Goal: Task Accomplishment & Management: Complete application form

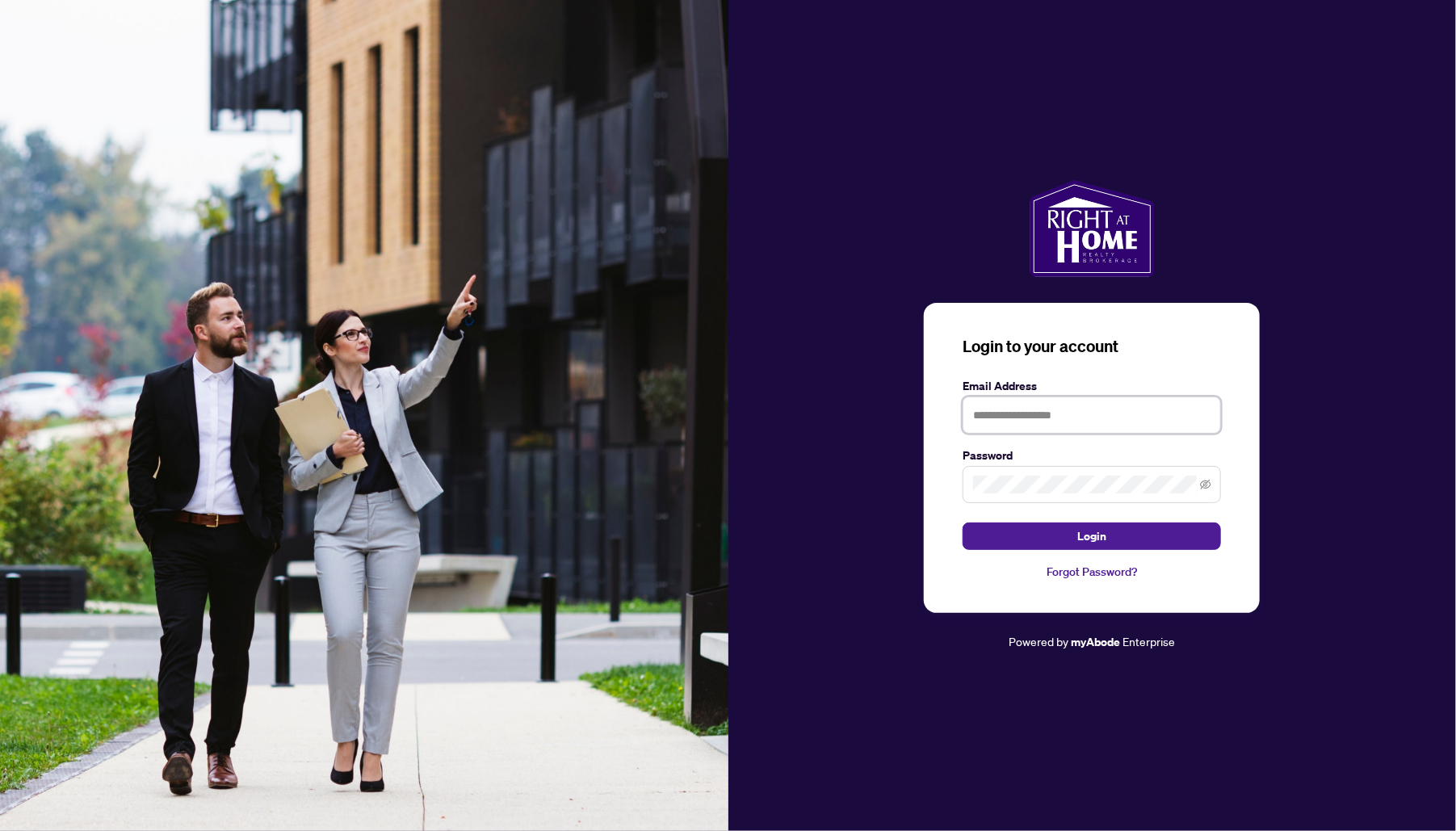
click at [998, 424] on input "text" at bounding box center [1091, 414] width 259 height 37
click at [1060, 414] on input "text" at bounding box center [1091, 414] width 259 height 37
type input "**********"
click at [962, 523] on button "Login" at bounding box center [1091, 536] width 259 height 27
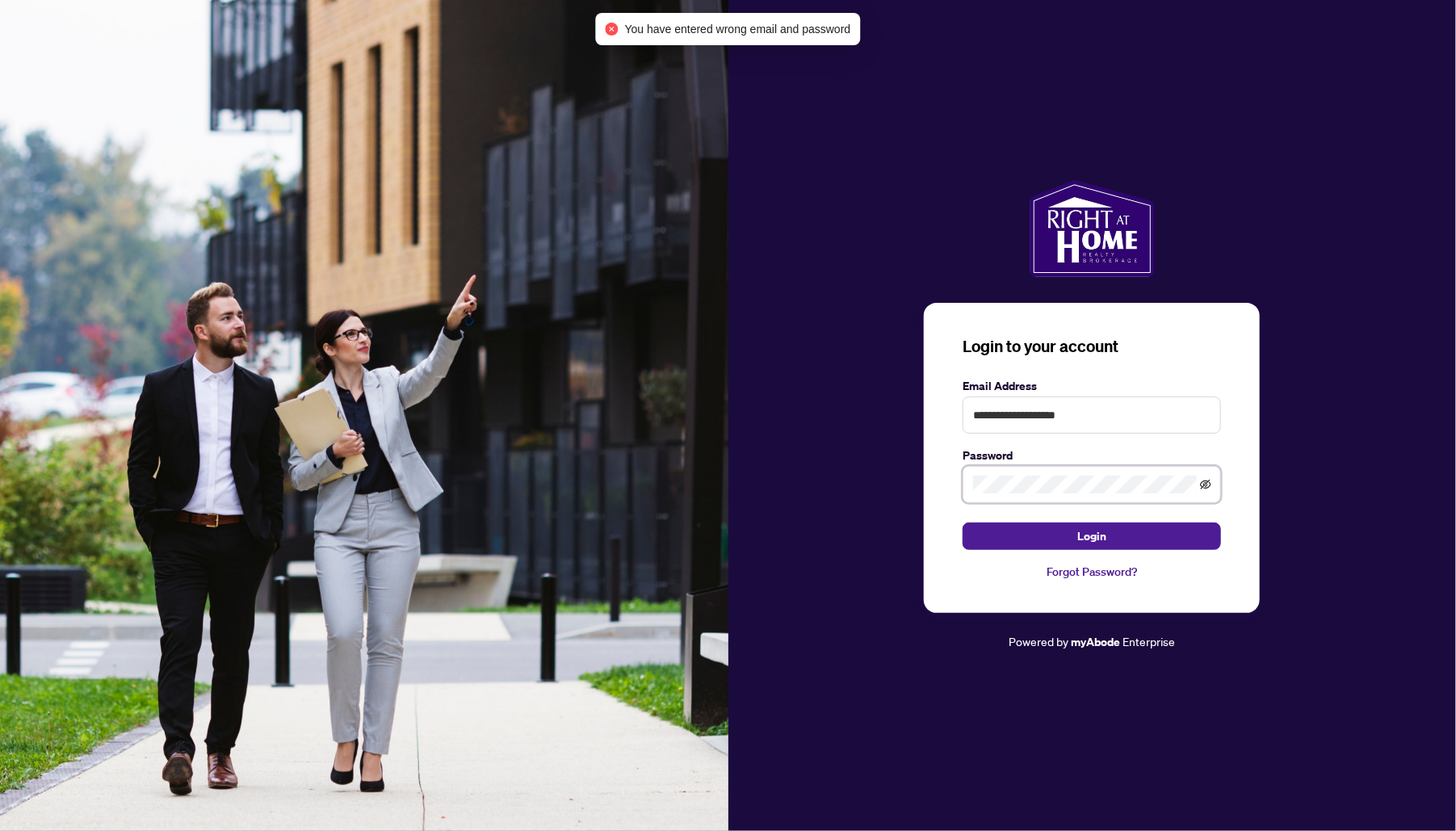
click at [1206, 488] on icon "eye-invisible" at bounding box center [1205, 484] width 11 height 11
click at [962, 523] on button "Login" at bounding box center [1091, 536] width 259 height 27
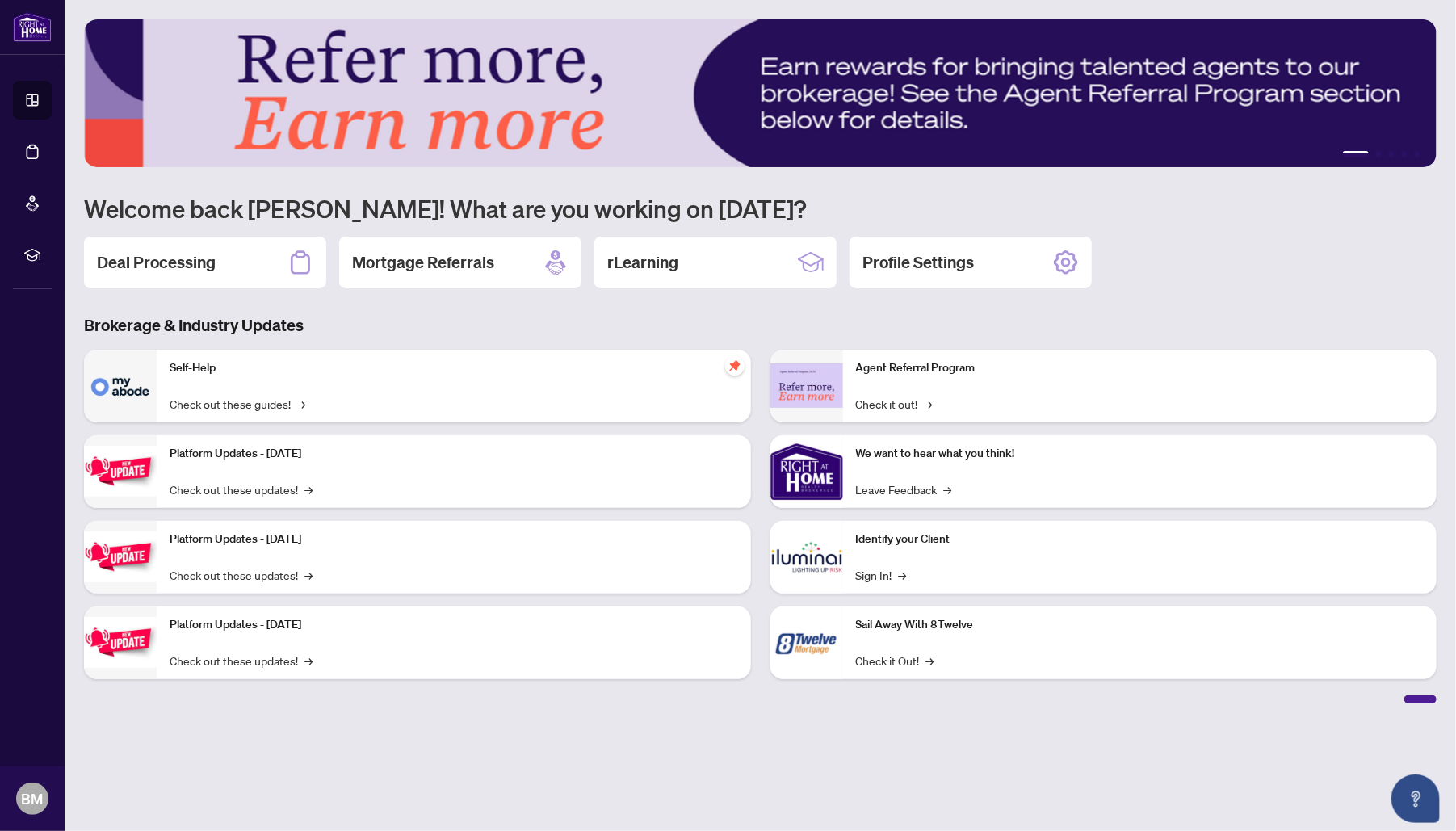
click at [243, 272] on div "Deal Processing" at bounding box center [205, 262] width 243 height 52
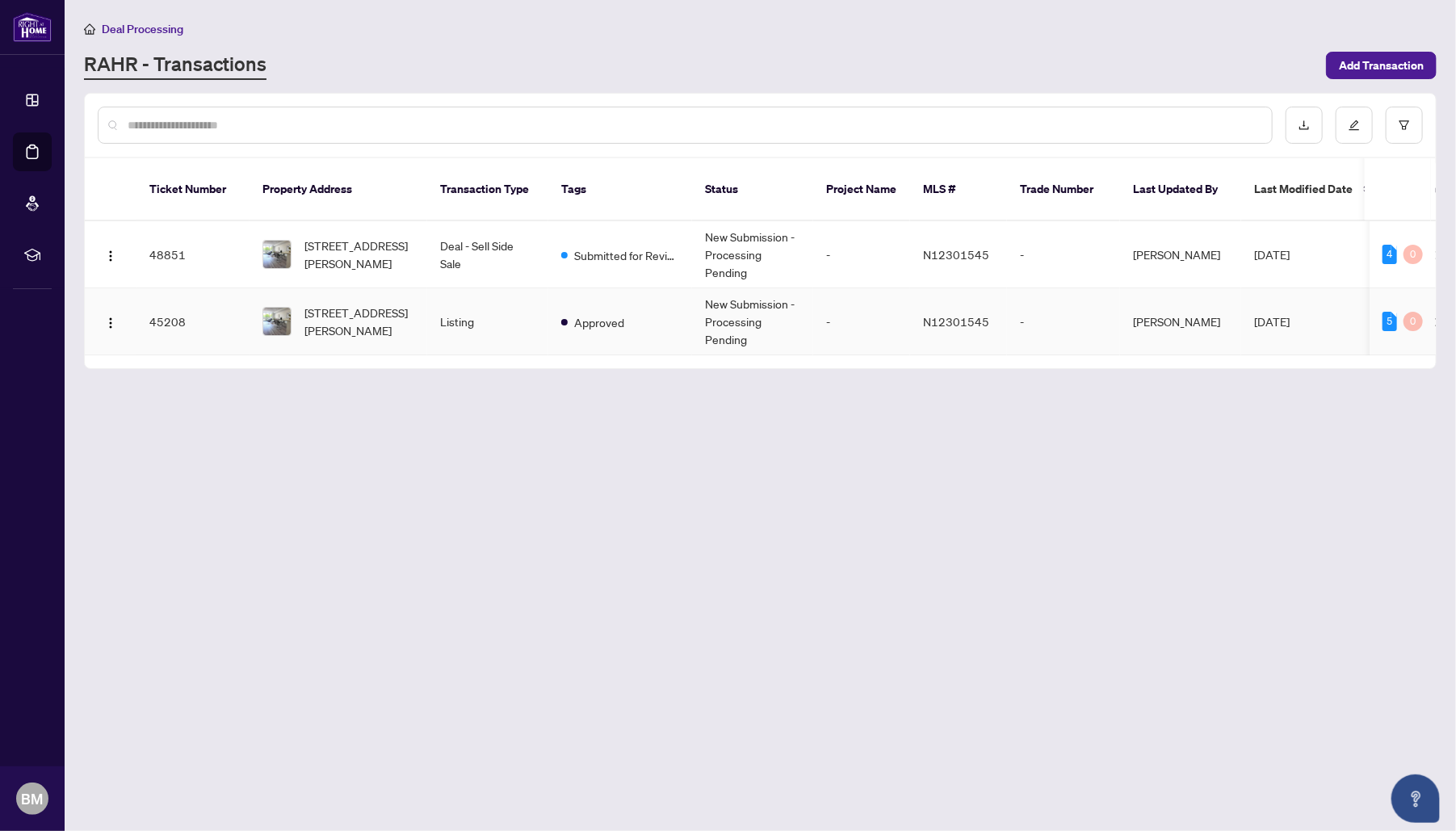
drag, startPoint x: 1097, startPoint y: 334, endPoint x: 1108, endPoint y: 333, distance: 11.0
click at [1108, 333] on td "-" at bounding box center [1063, 322] width 113 height 67
click at [457, 231] on td "Deal - Sell Side Sale" at bounding box center [488, 255] width 121 height 67
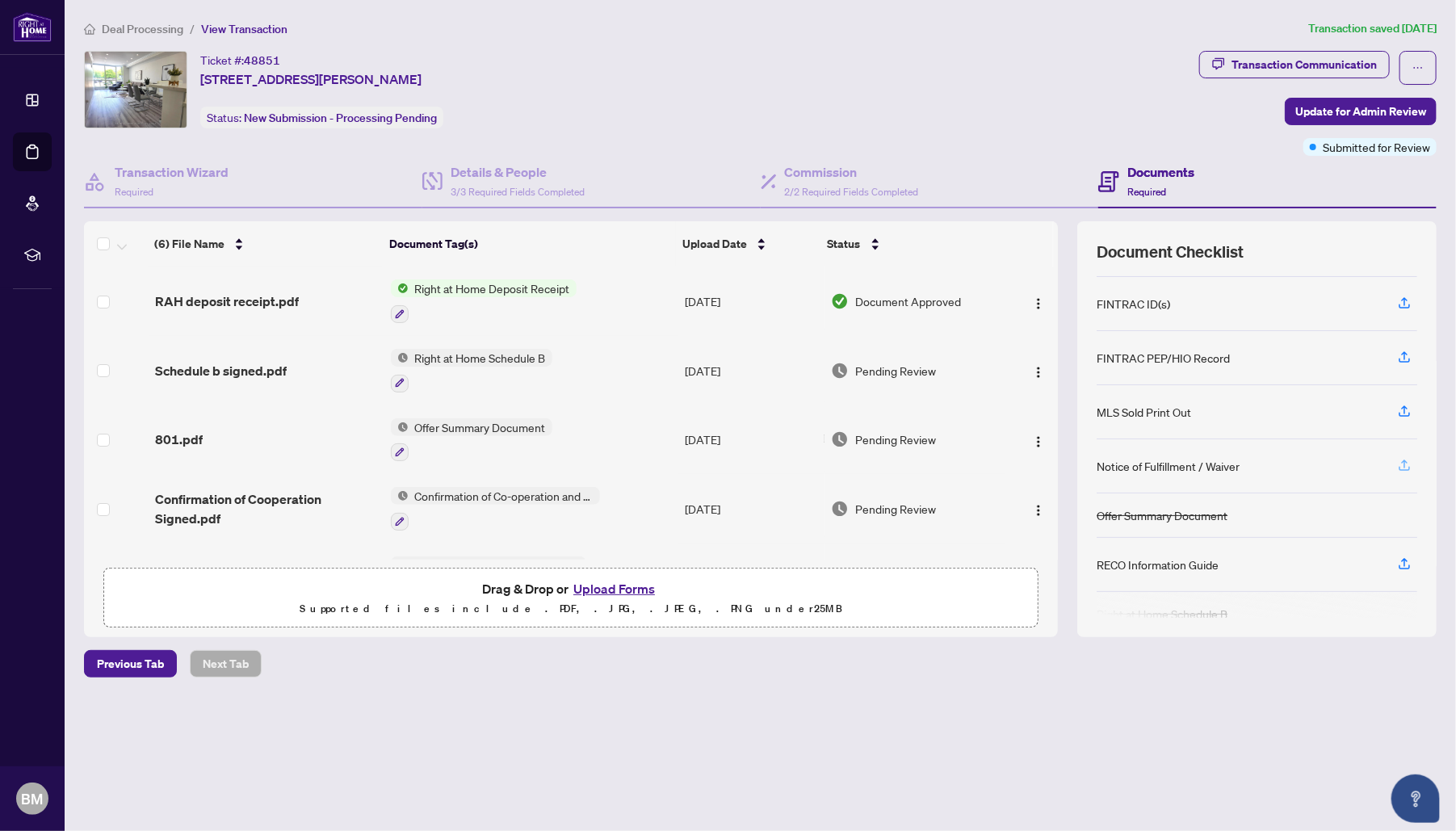
click at [1401, 458] on icon "button" at bounding box center [1404, 465] width 15 height 15
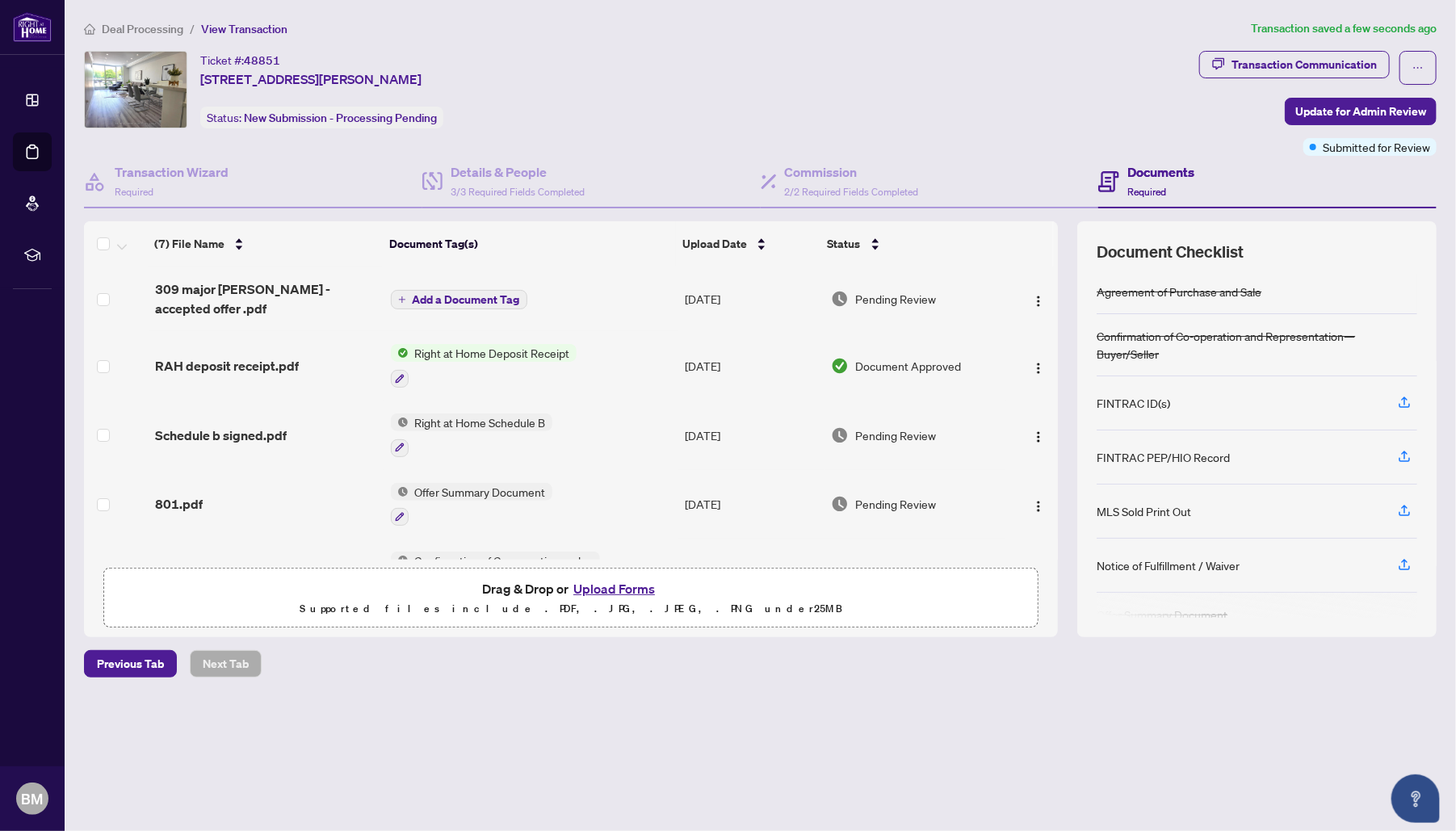
click at [482, 294] on span "Add a Document Tag" at bounding box center [466, 299] width 108 height 11
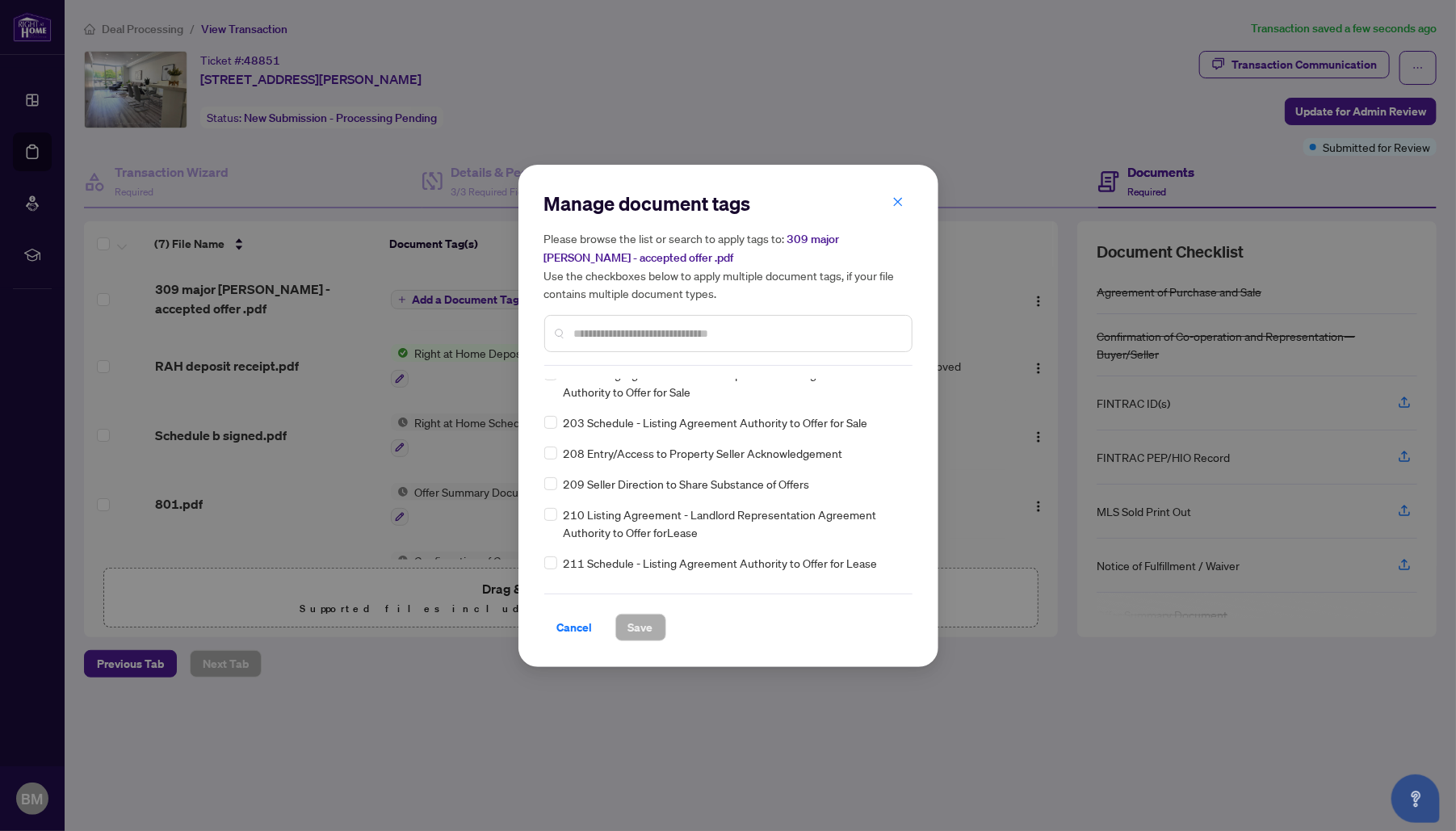
scroll to position [5733, 0]
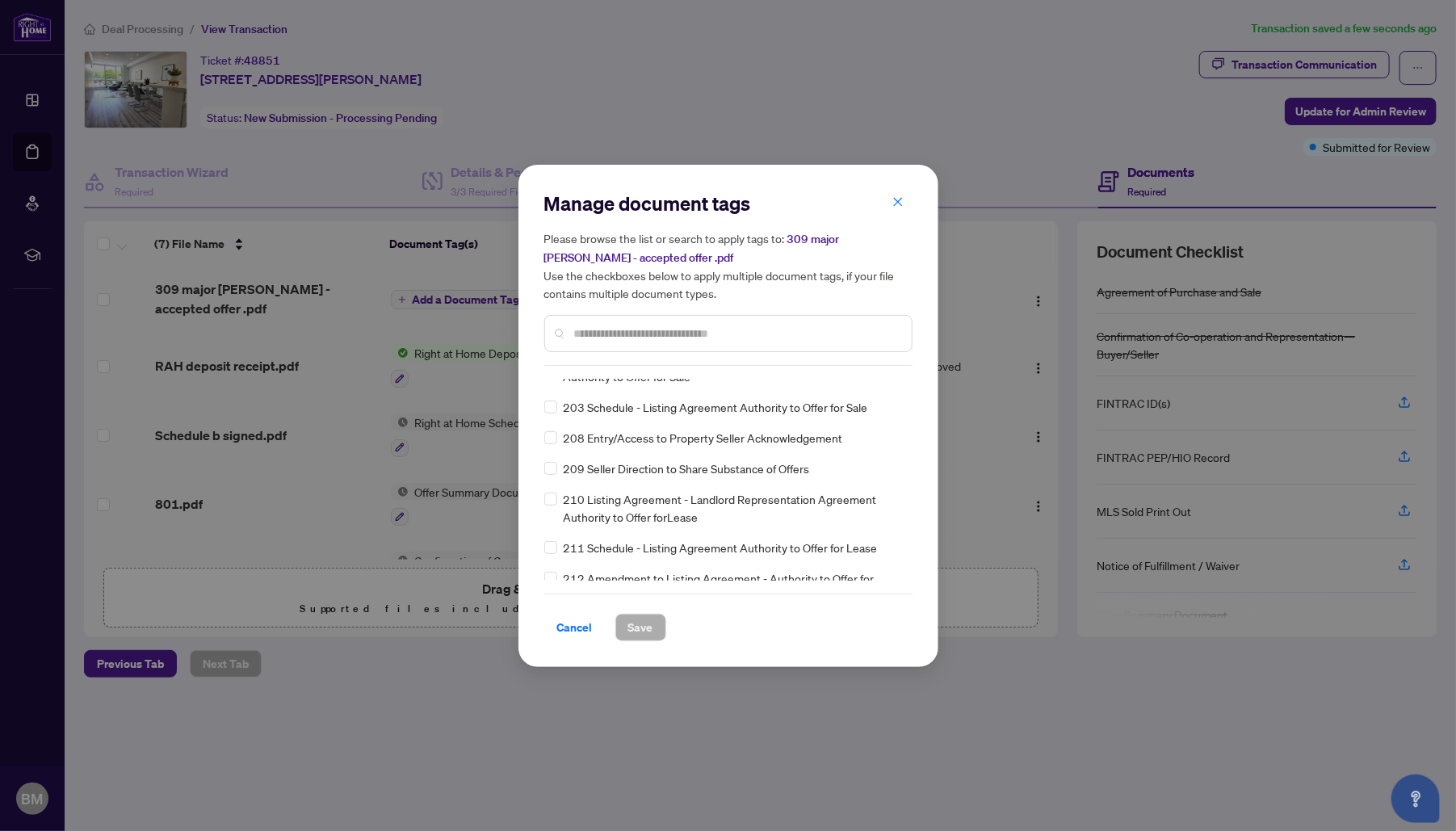
click at [653, 327] on input "text" at bounding box center [736, 333] width 325 height 18
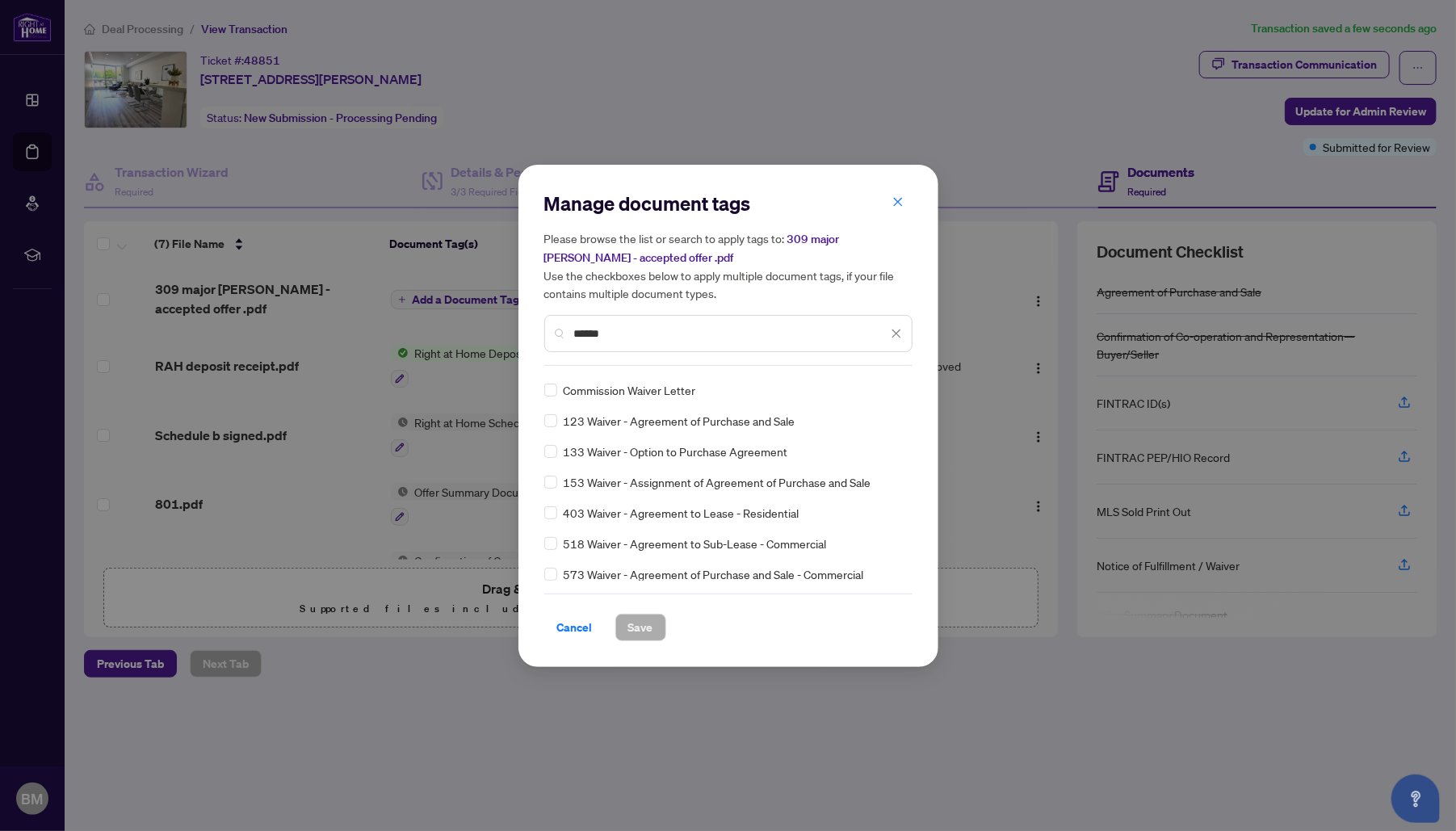
scroll to position [0, 0]
type input "******"
click at [643, 627] on span "Save" at bounding box center [640, 627] width 25 height 26
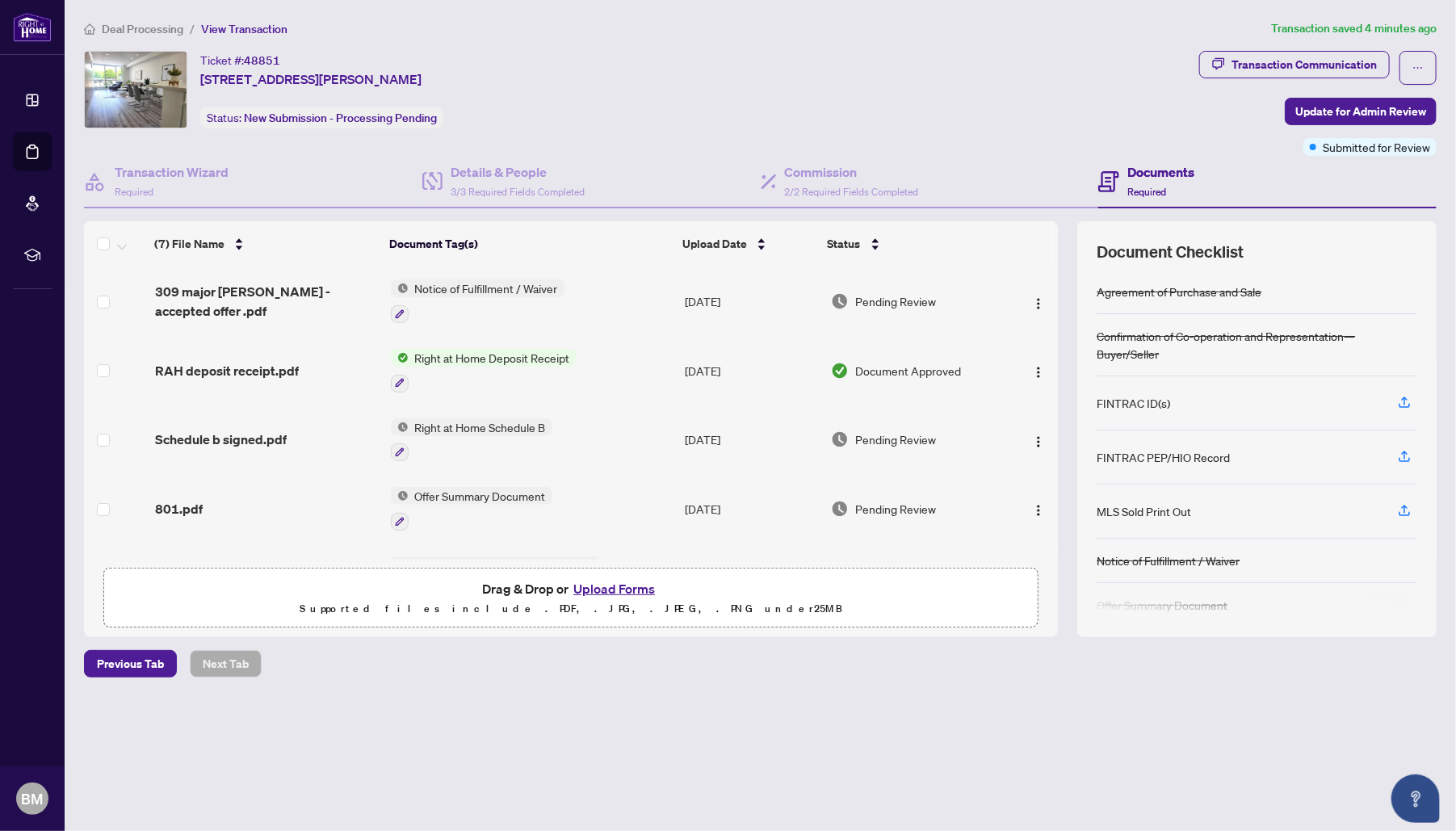
click at [626, 584] on button "Upload Forms" at bounding box center [614, 588] width 91 height 21
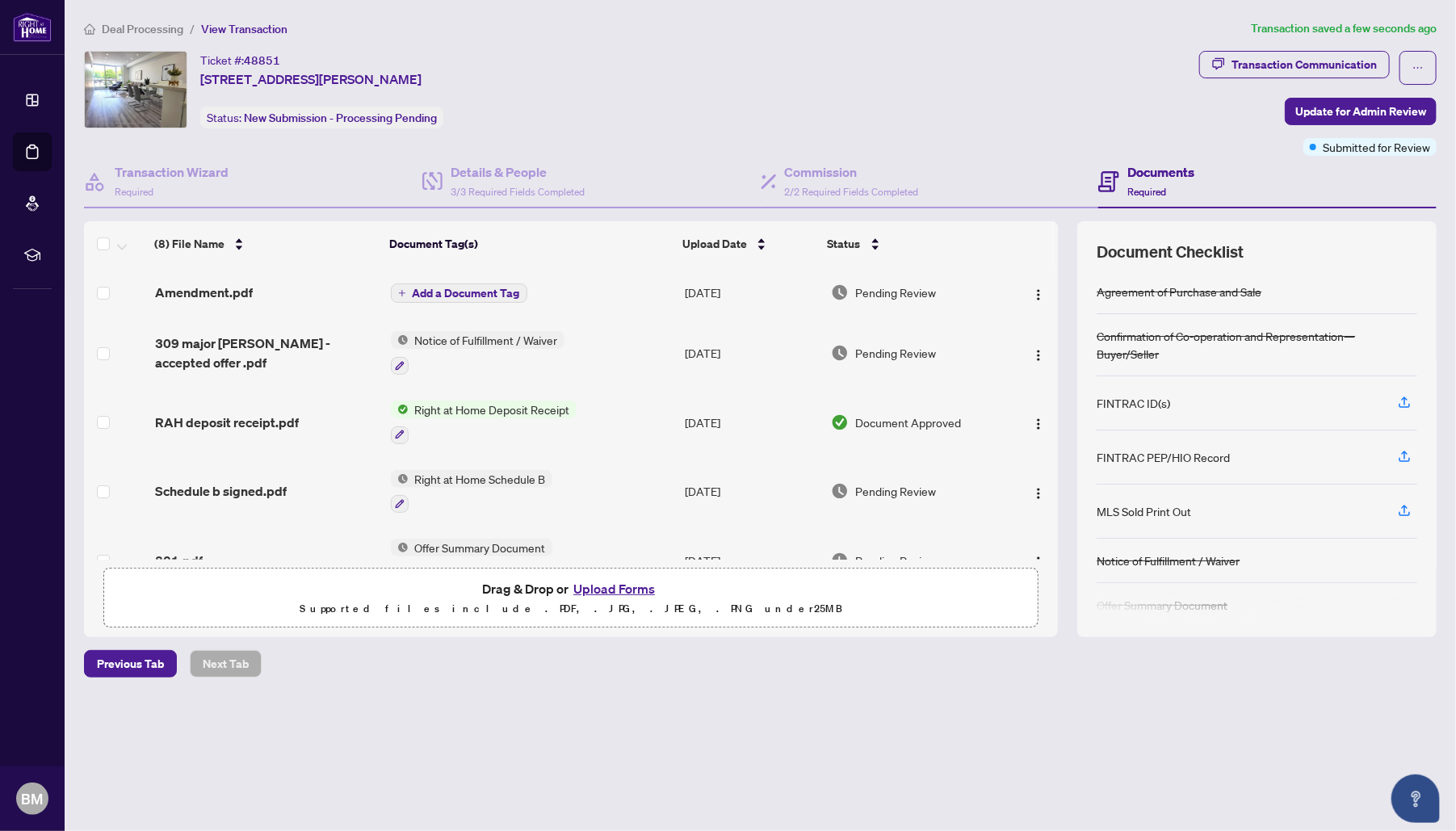
click at [485, 288] on span "Add a Document Tag" at bounding box center [466, 293] width 108 height 11
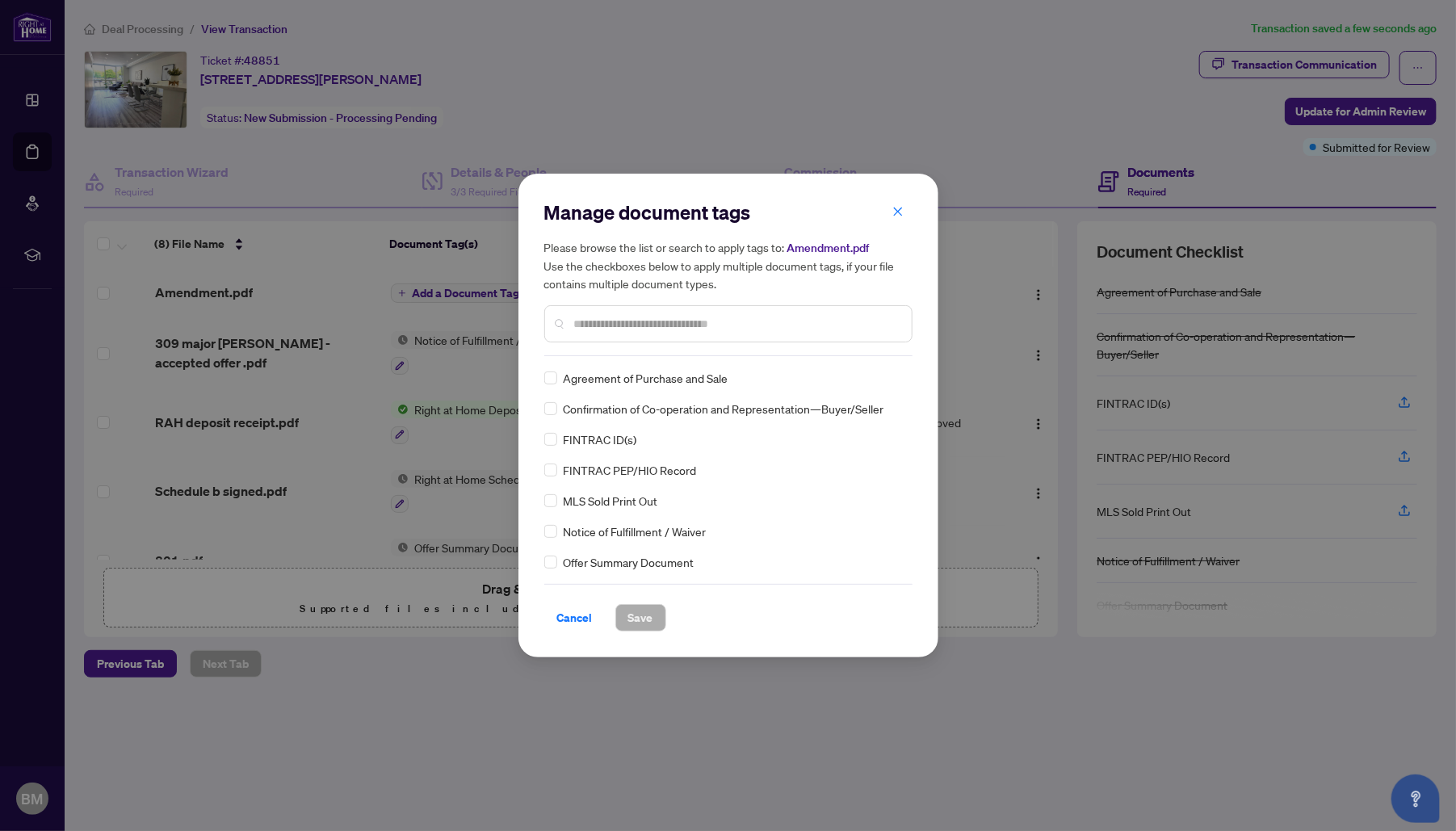
click at [650, 359] on div "Manage document tags Please browse the list or search to apply tags to: Amendme…" at bounding box center [728, 416] width 368 height 432
click at [660, 322] on input "text" at bounding box center [736, 324] width 325 height 18
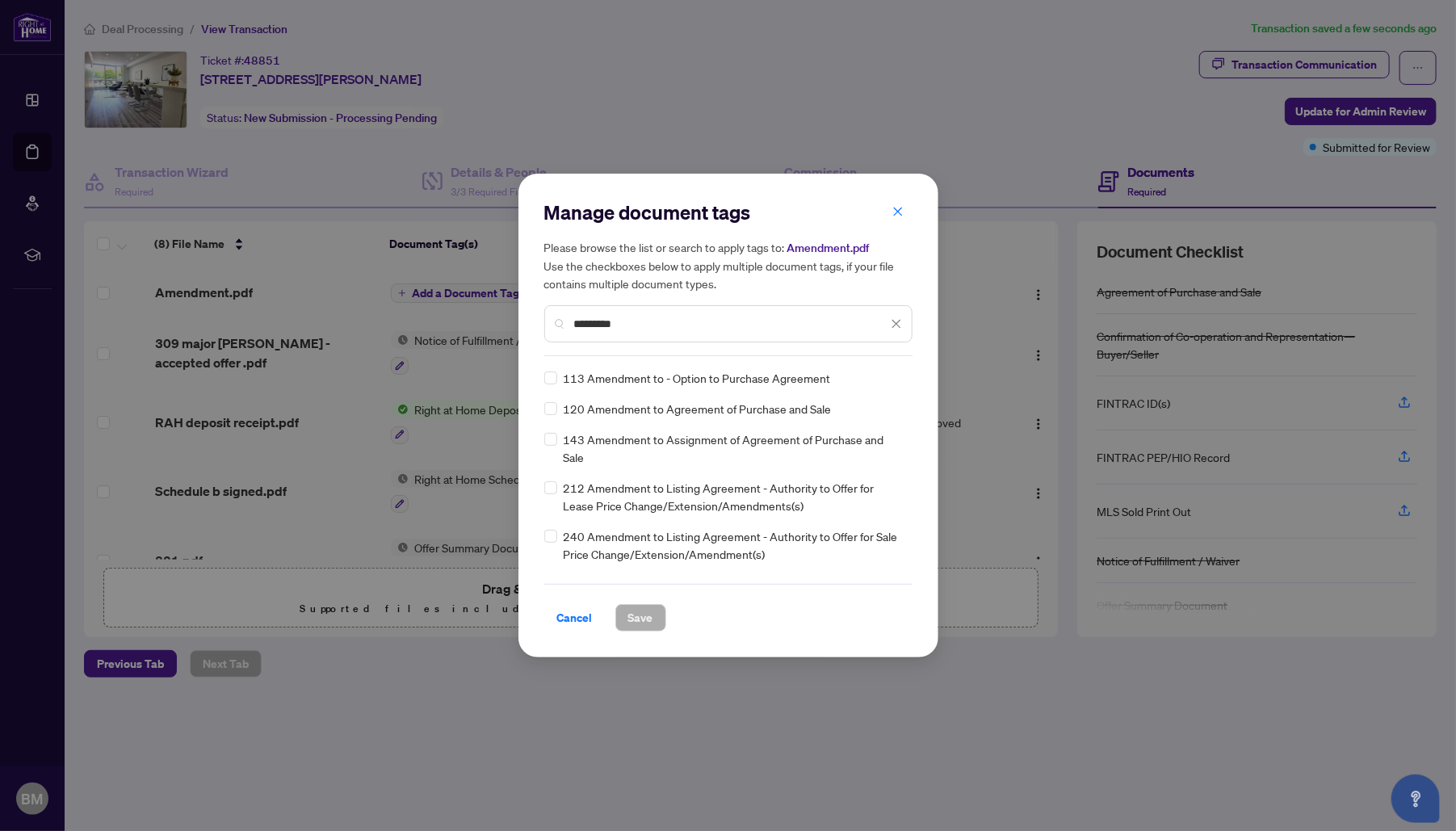
type input "*********"
click at [634, 613] on span "Save" at bounding box center [640, 617] width 25 height 26
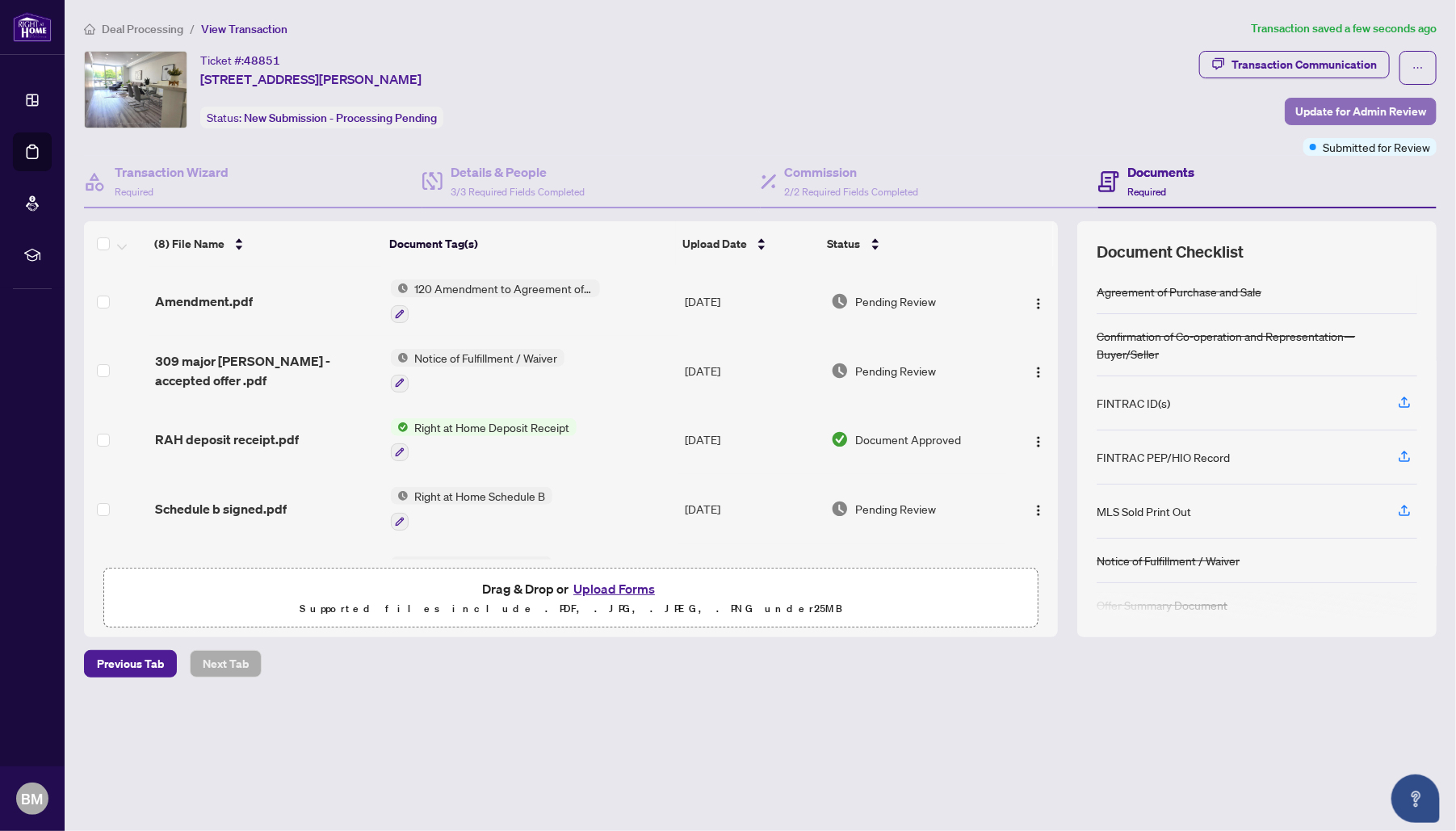
click at [1367, 112] on span "Update for Admin Review" at bounding box center [1360, 111] width 131 height 26
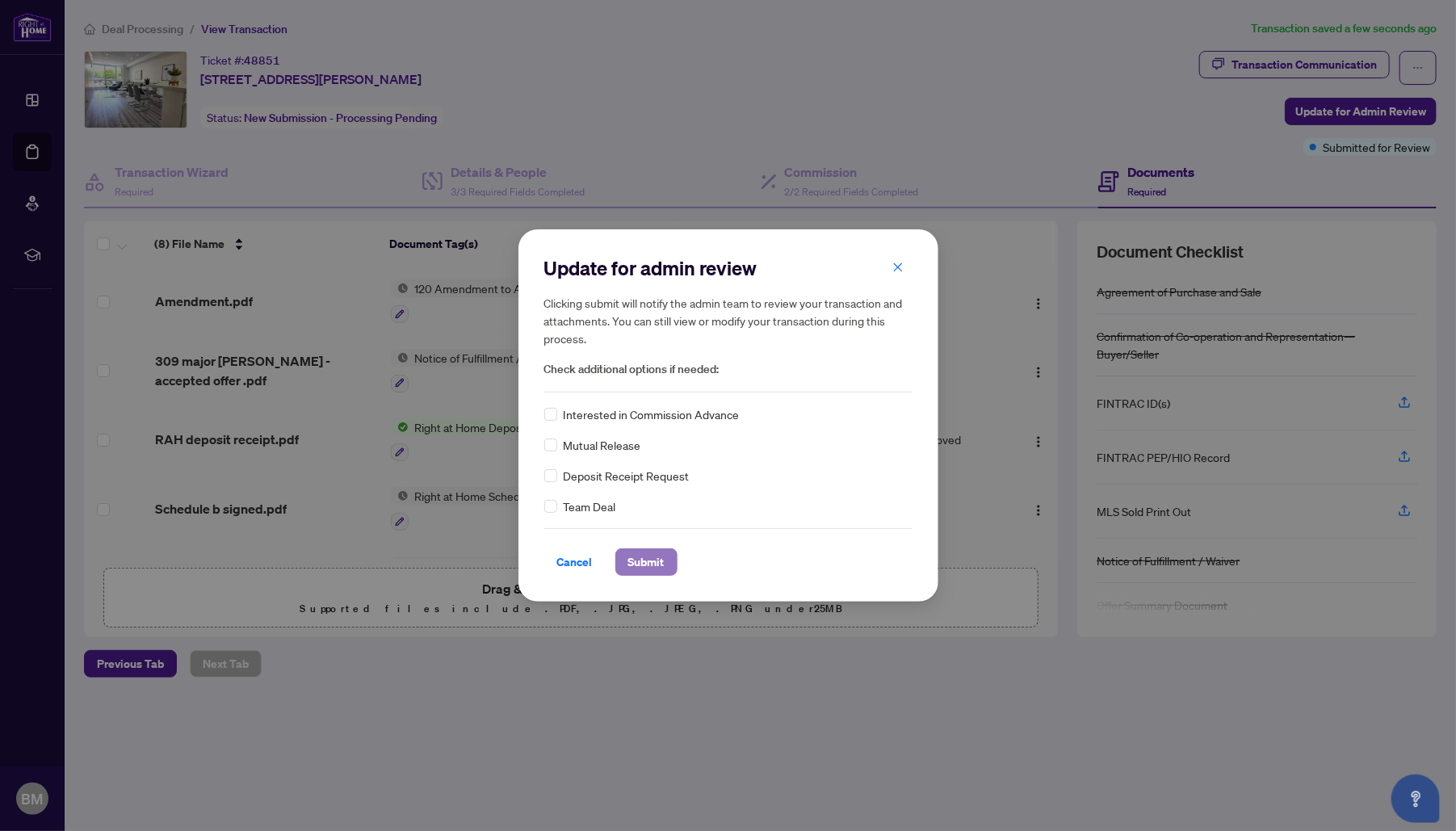
click at [646, 565] on span "Submit" at bounding box center [646, 562] width 37 height 26
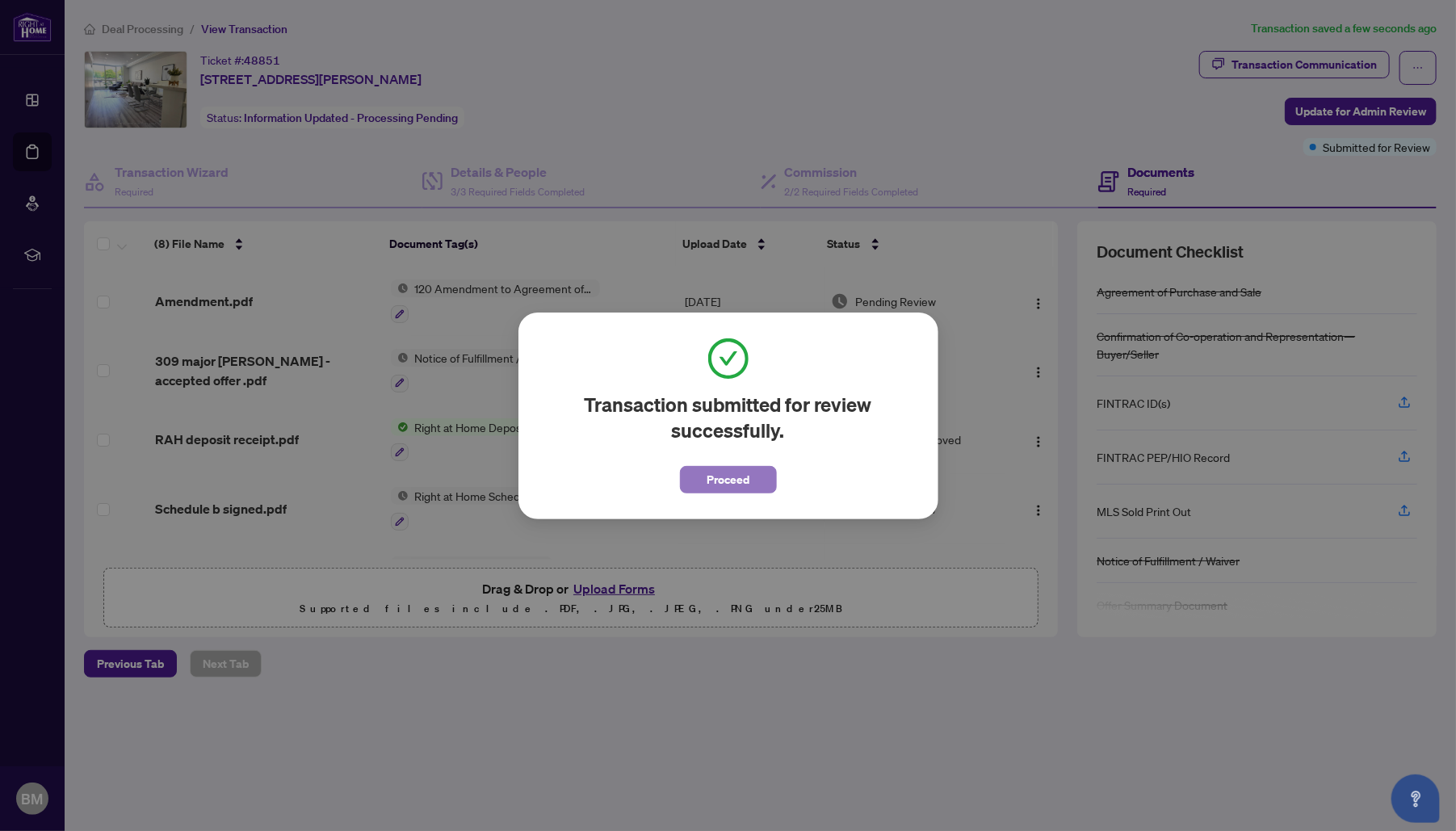
click at [745, 475] on span "Proceed" at bounding box center [728, 479] width 43 height 26
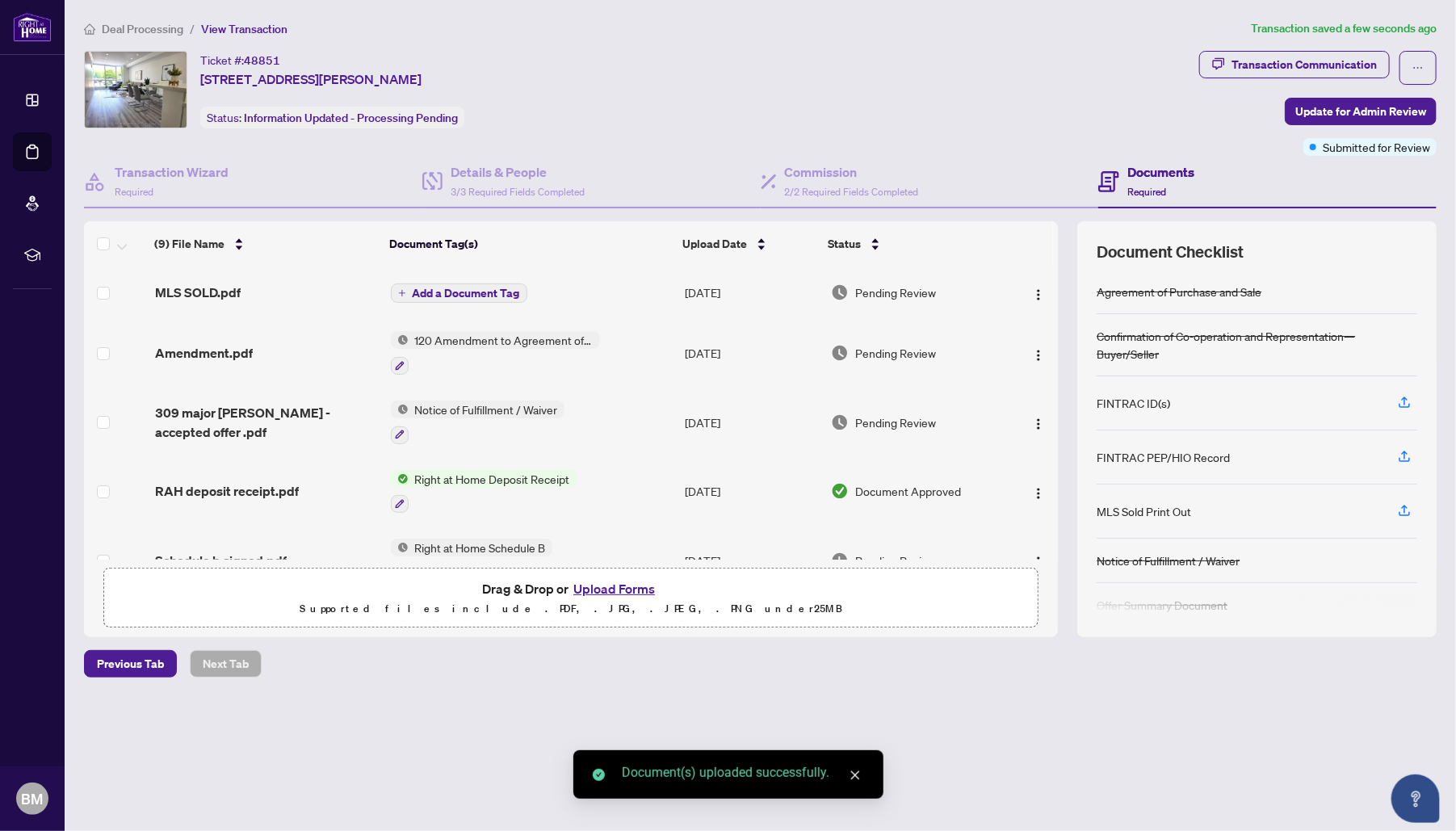
click at [488, 290] on span "Add a Document Tag" at bounding box center [466, 293] width 108 height 11
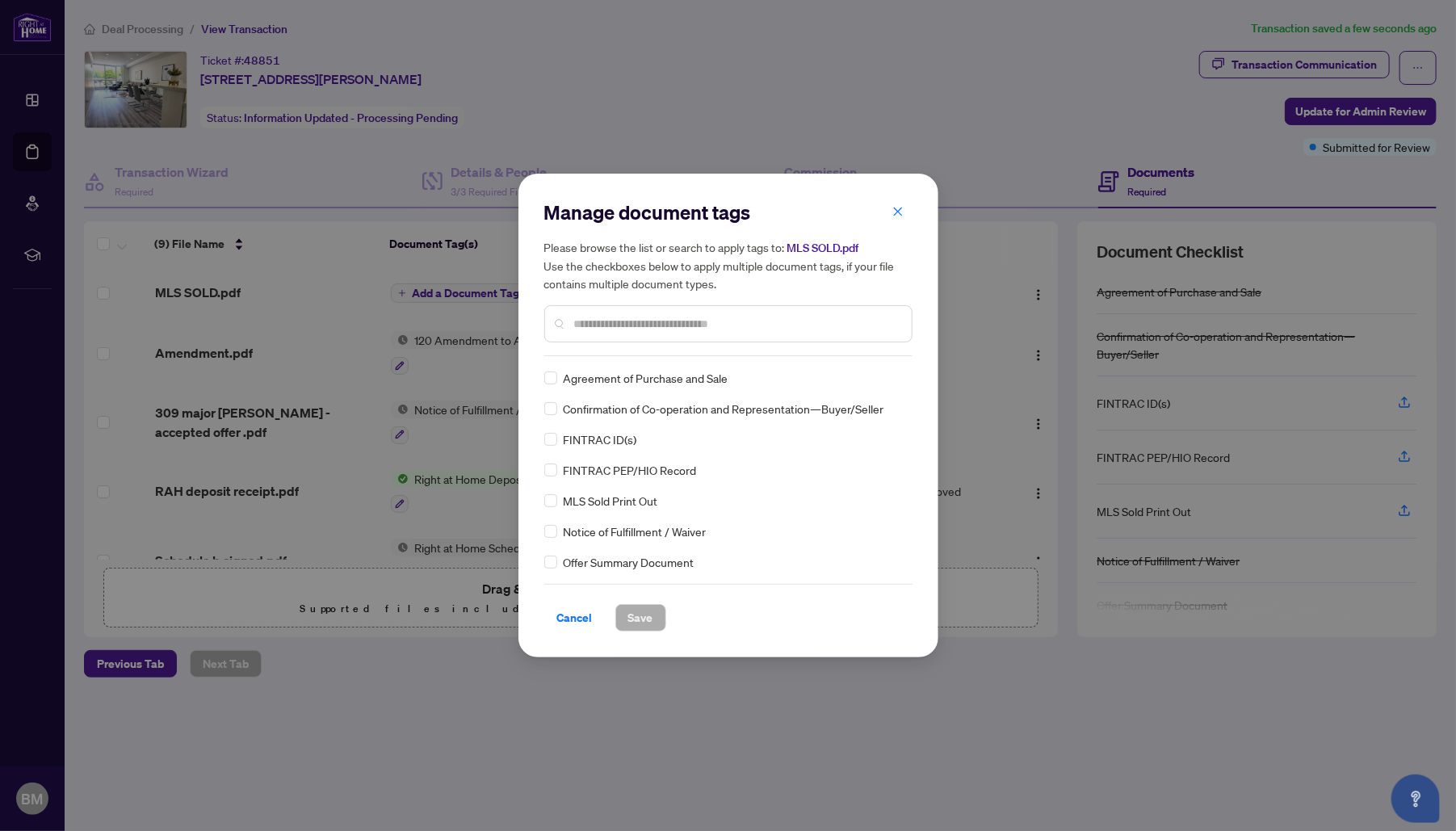
click at [686, 329] on input "text" at bounding box center [736, 324] width 325 height 18
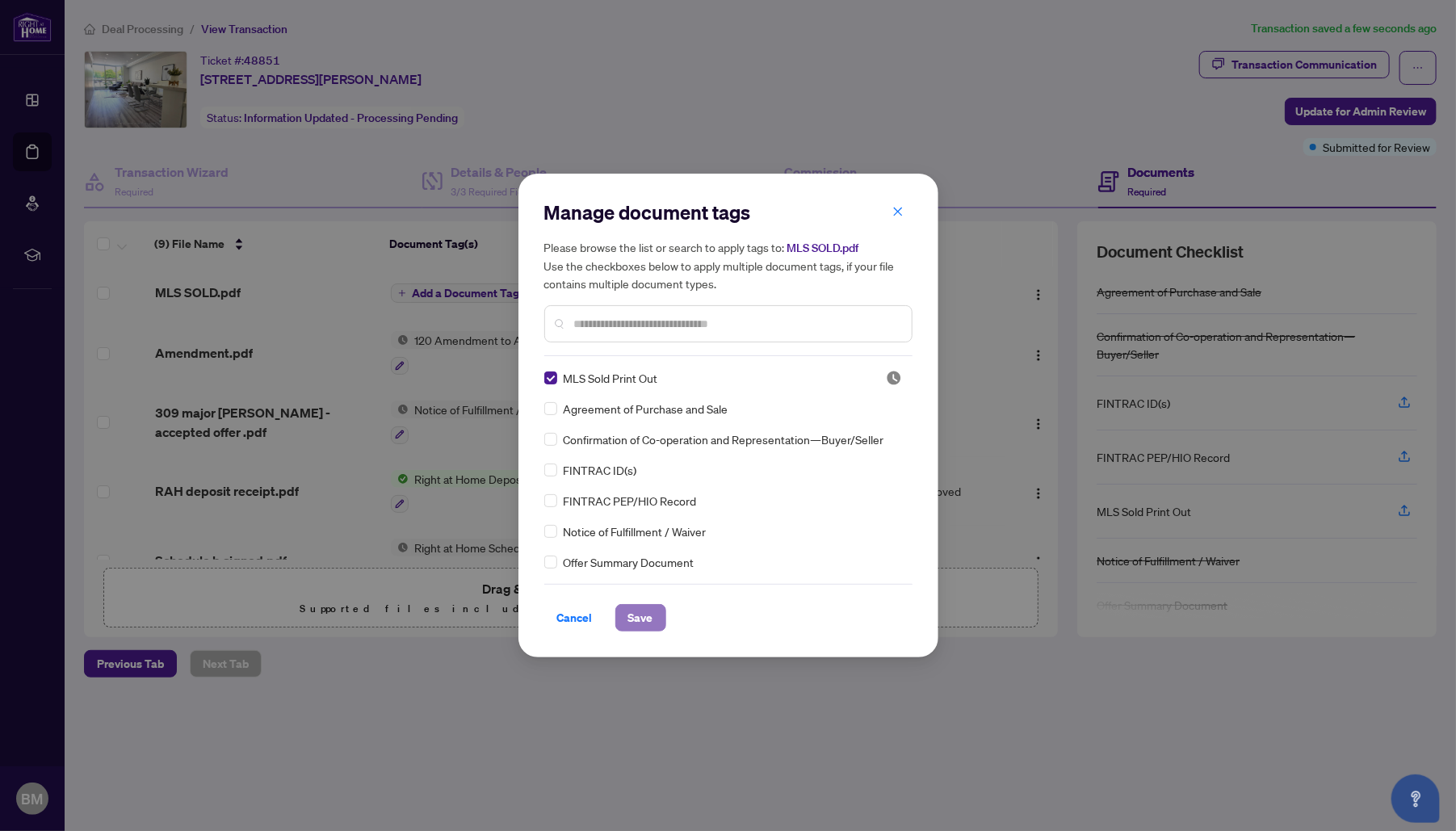
click at [633, 612] on span "Save" at bounding box center [640, 617] width 25 height 26
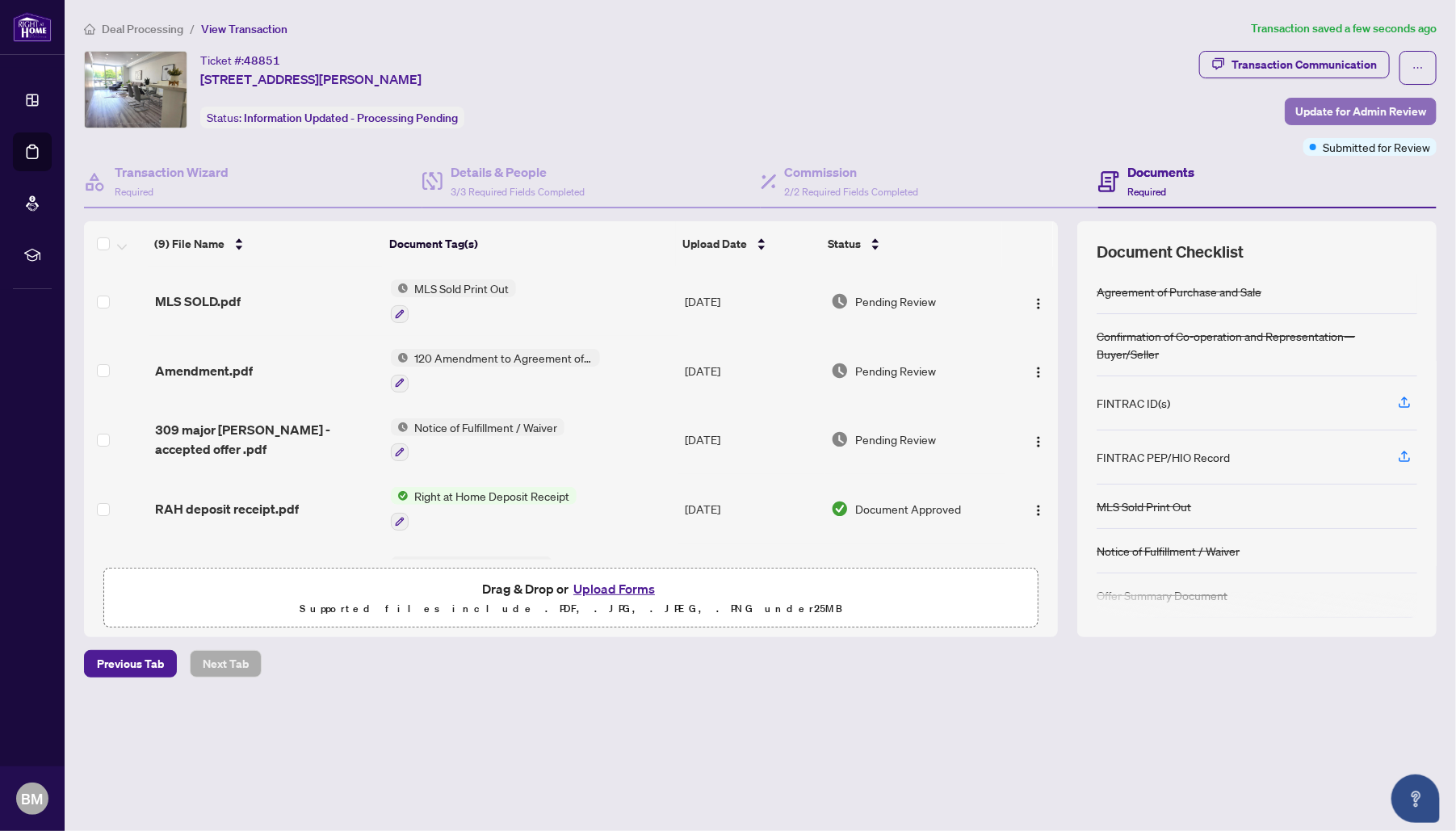
click at [1342, 111] on span "Update for Admin Review" at bounding box center [1360, 111] width 131 height 26
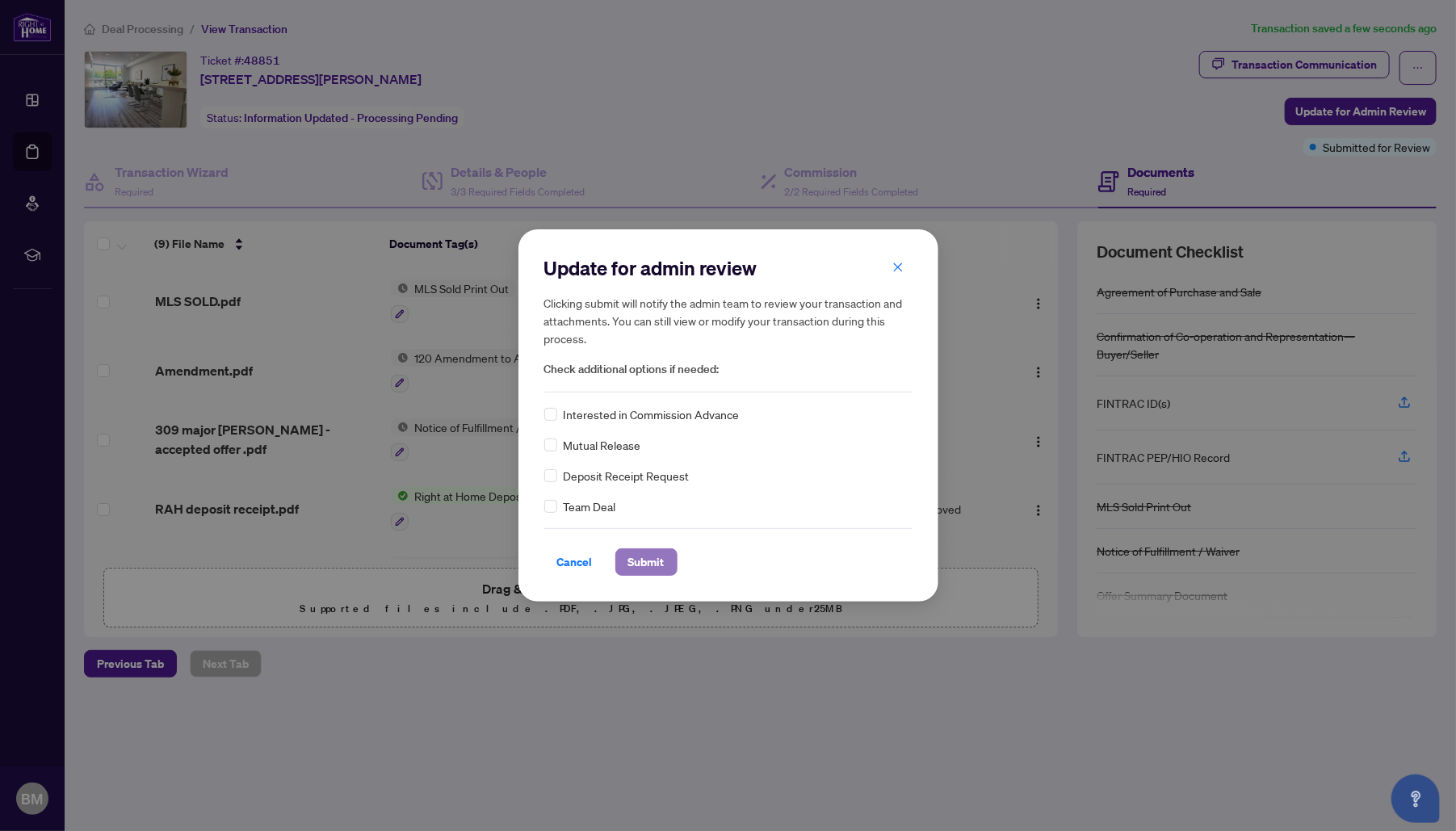
click at [647, 565] on span "Submit" at bounding box center [646, 562] width 37 height 26
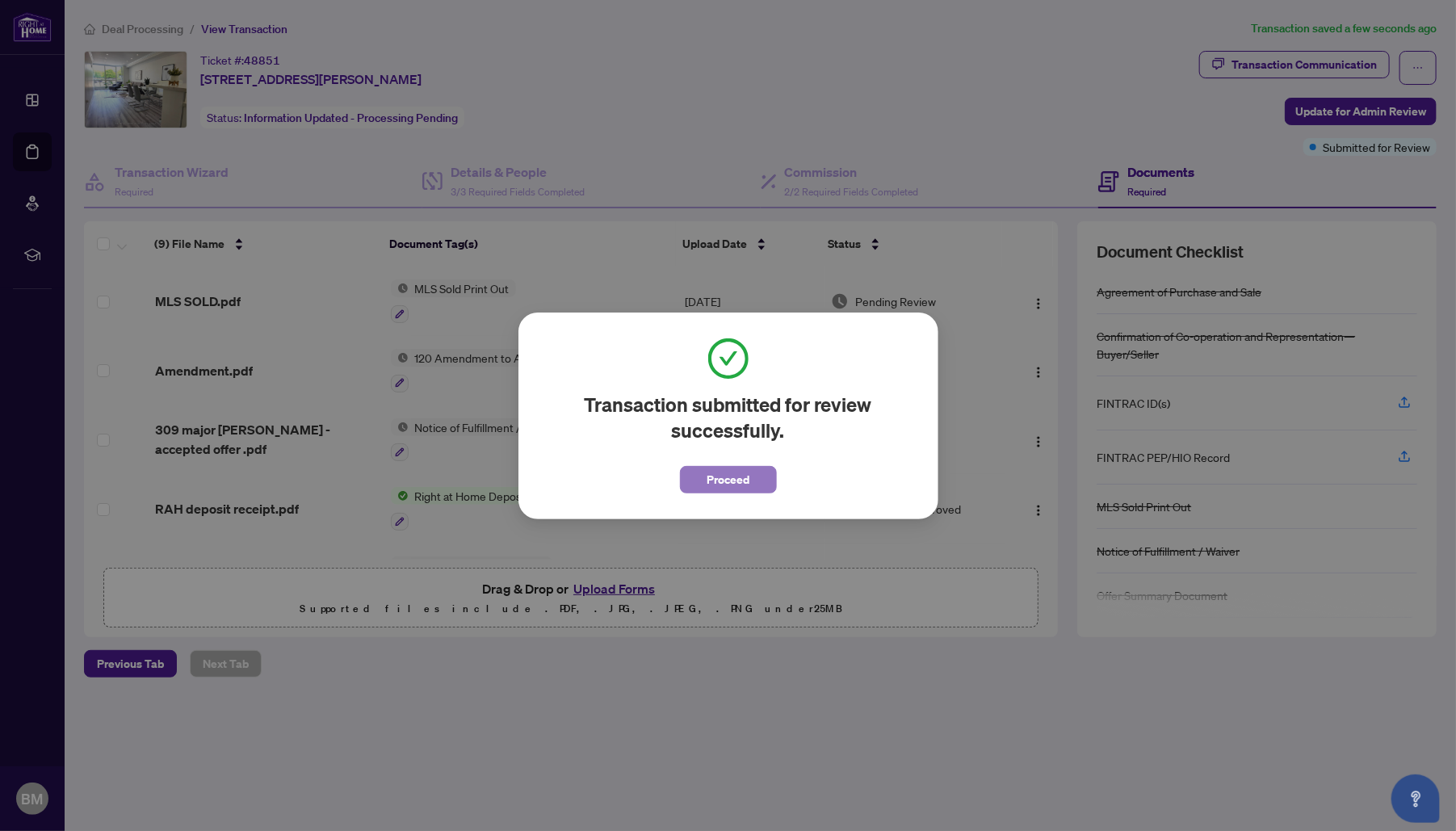
click at [732, 484] on span "Proceed" at bounding box center [728, 479] width 43 height 26
